Goal: Information Seeking & Learning: Learn about a topic

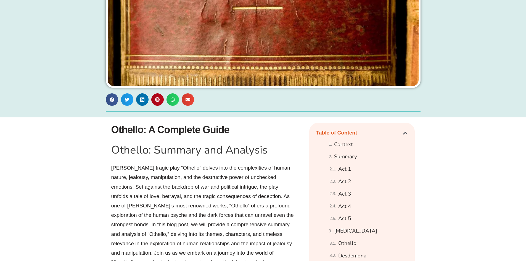
scroll to position [304, 0]
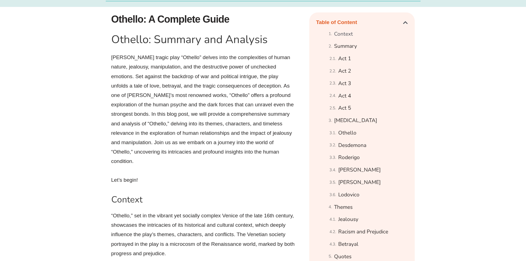
drag, startPoint x: 111, startPoint y: 56, endPoint x: 147, endPoint y: 161, distance: 111.8
click at [147, 161] on p "[PERSON_NAME] tragic play “Othello” delves into the complexities of human natur…" at bounding box center [203, 109] width 185 height 113
copy p "[PERSON_NAME] tragic play “Othello” delves into the complexities of human natur…"
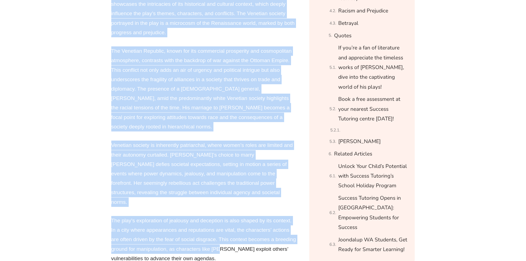
scroll to position [552, 0]
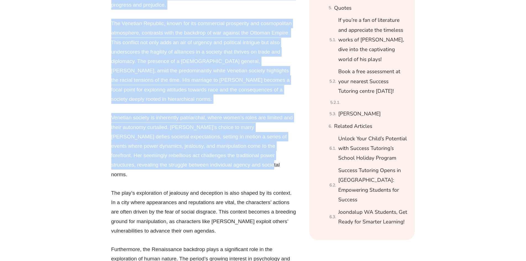
drag, startPoint x: 111, startPoint y: 49, endPoint x: 199, endPoint y: 152, distance: 134.9
click at [199, 152] on div "“Othello,” set in the vibrant yet socially complex Venice of the late 16th cent…" at bounding box center [203, 192] width 185 height 461
copy div "“Loremip,” dol si ame consect adi elitsedd eiusmod Tempor in utl etdo 18ma aliq…"
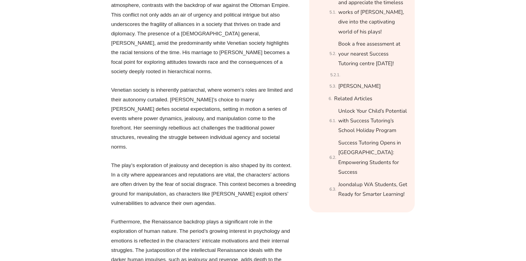
click at [247, 166] on p "The play’s exploration of jealousy and deception is also shaped by its context.…" at bounding box center [203, 184] width 185 height 47
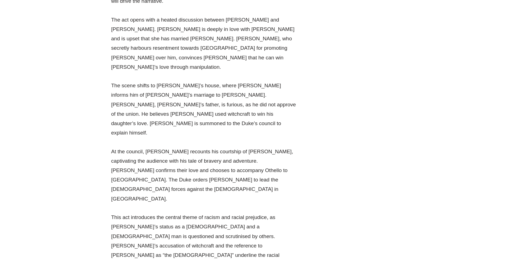
scroll to position [1187, 0]
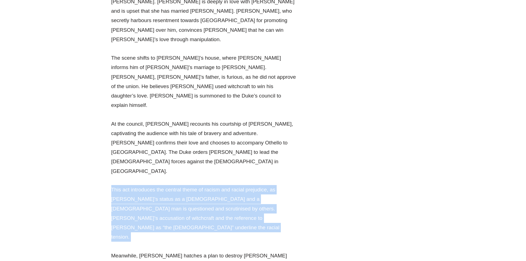
drag, startPoint x: 110, startPoint y: 122, endPoint x: 194, endPoint y: 156, distance: 90.4
copy div "This act introduces the central theme of racism and racial prejudice, as [PERSO…"
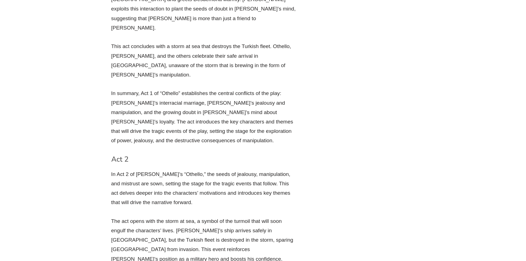
scroll to position [1463, 0]
